Goal: Find specific page/section: Find specific page/section

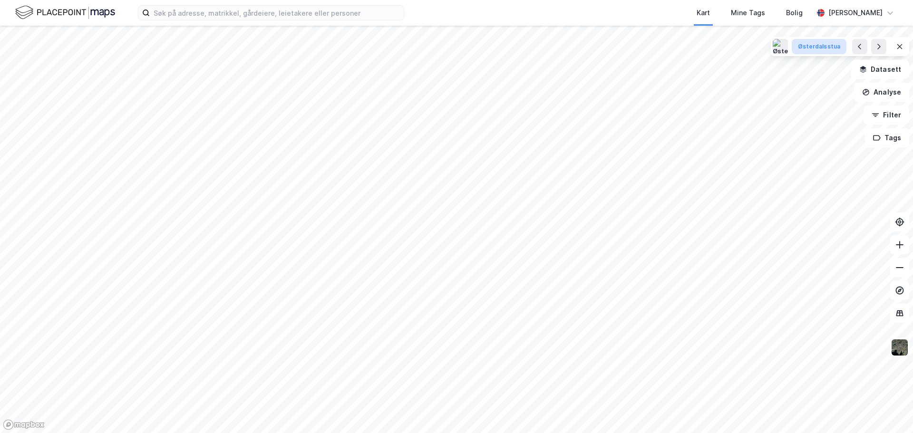
click at [827, 49] on div "Østerdalsstua" at bounding box center [819, 47] width 42 height 8
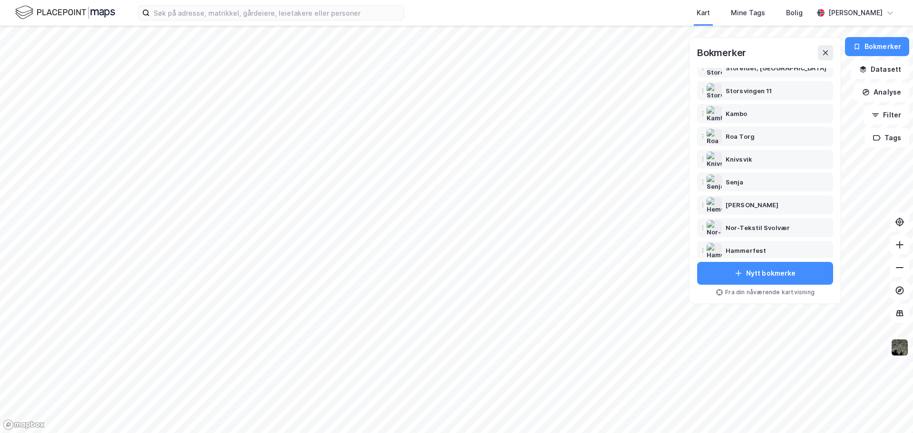
scroll to position [129, 0]
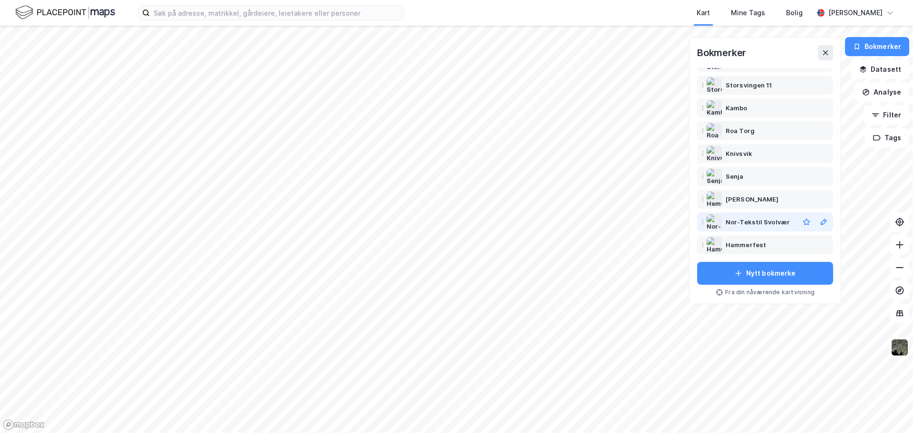
click at [757, 225] on div "Nor-Tekstil Svolvær" at bounding box center [758, 221] width 64 height 11
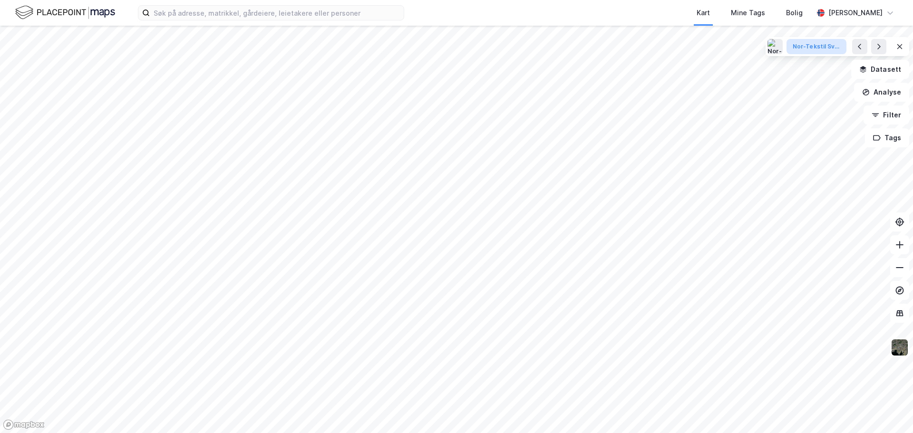
click at [818, 46] on div "Nor-Tekstil Svolvær" at bounding box center [817, 47] width 48 height 8
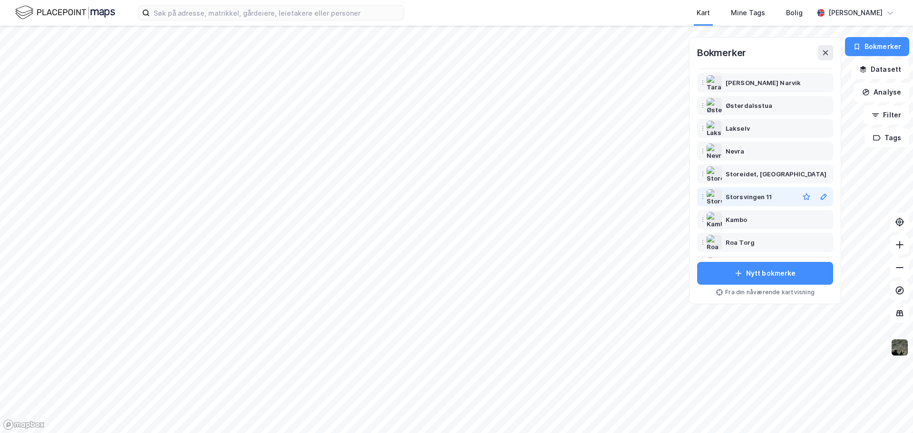
scroll to position [32, 0]
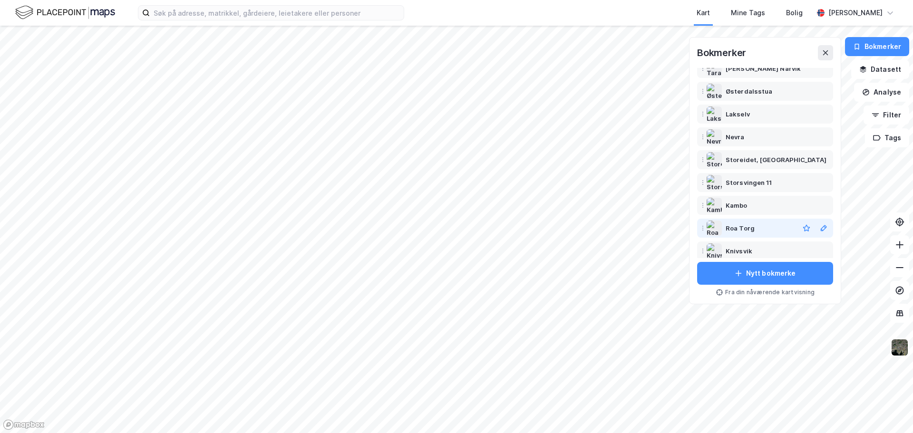
click at [748, 230] on div "Roa Torg" at bounding box center [740, 228] width 29 height 11
